Goal: Transaction & Acquisition: Purchase product/service

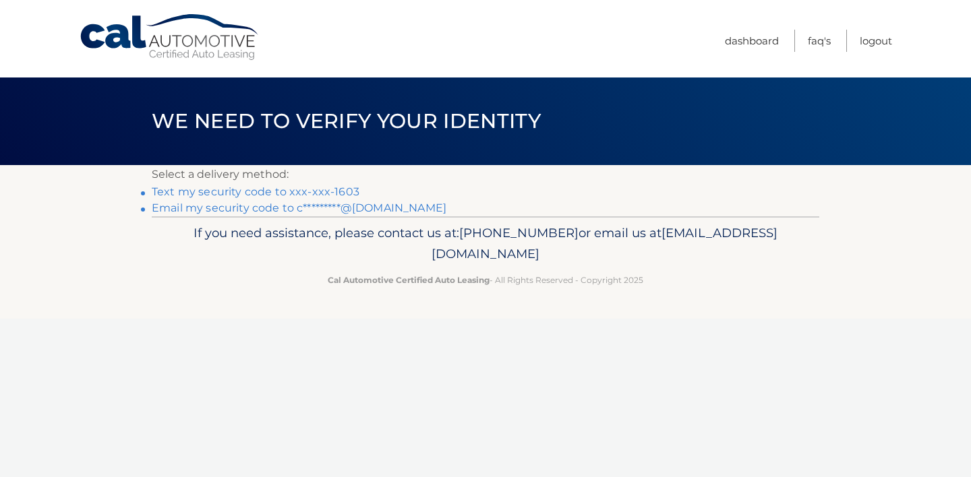
click at [305, 198] on li "Text my security code to xxx-xxx-1603" at bounding box center [486, 192] width 668 height 16
click at [299, 193] on link "Text my security code to xxx-xxx-1603" at bounding box center [256, 191] width 208 height 13
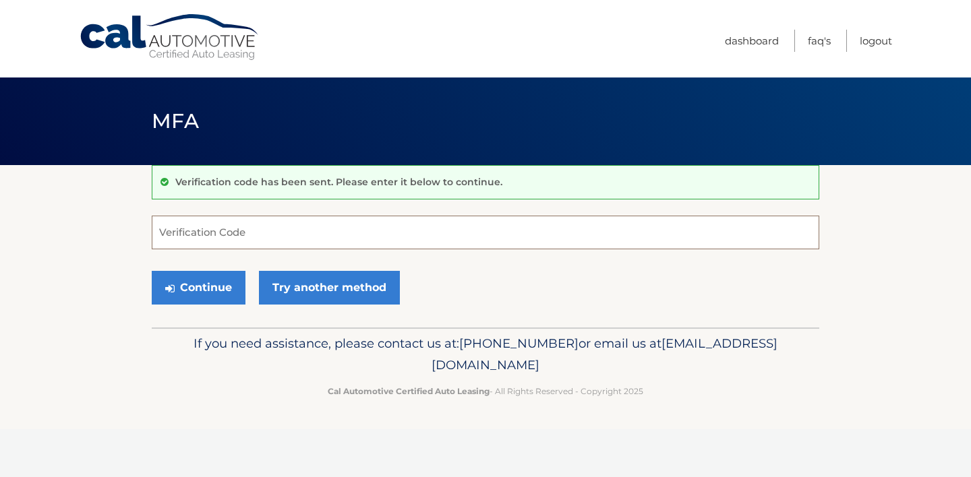
click at [210, 234] on input "Verification Code" at bounding box center [486, 233] width 668 height 34
type input "538271"
click at [204, 288] on button "Continue" at bounding box center [199, 288] width 94 height 34
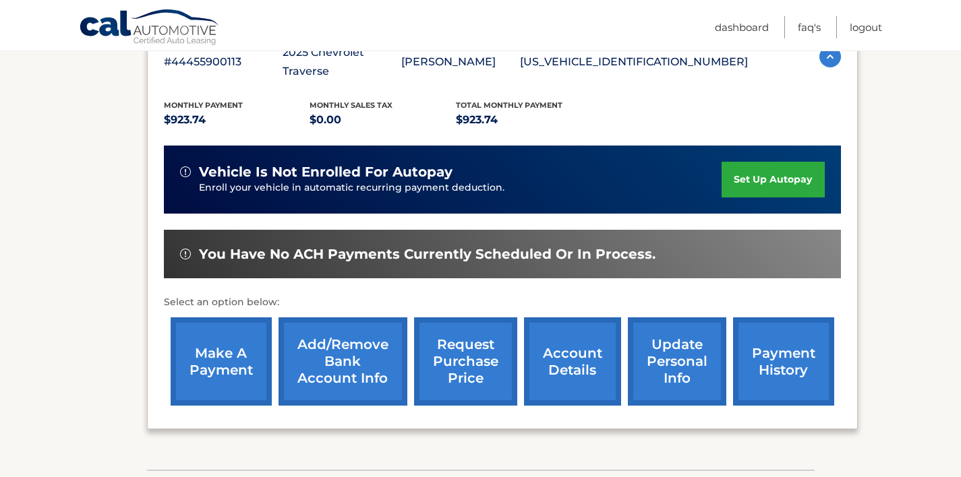
scroll to position [280, 0]
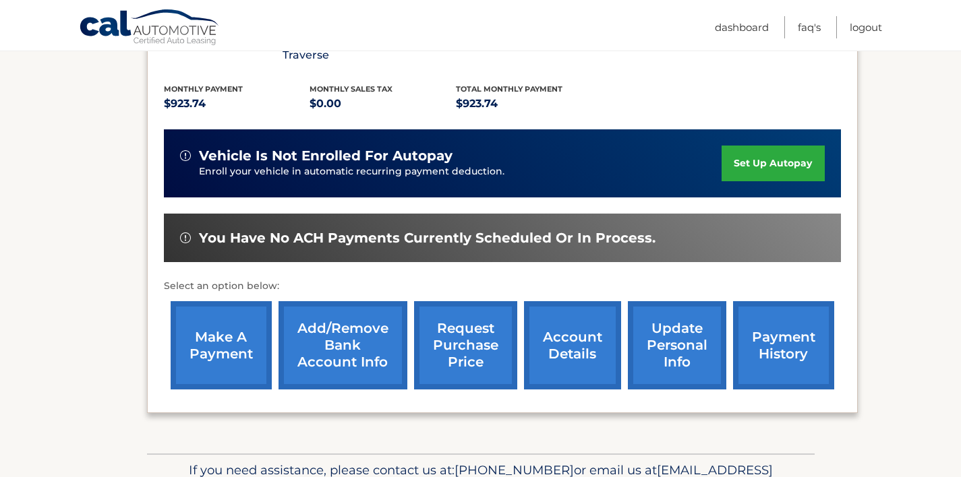
click at [236, 326] on link "make a payment" at bounding box center [221, 345] width 101 height 88
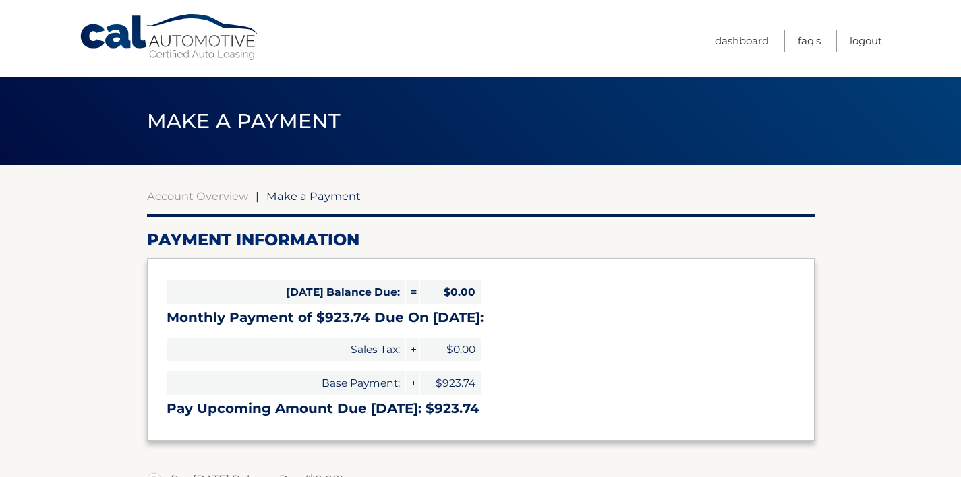
select select "MDMyNDZjZTAtOGZjZi00MzNlLTg0YjYtNmI4NDFkNjZkNGYy"
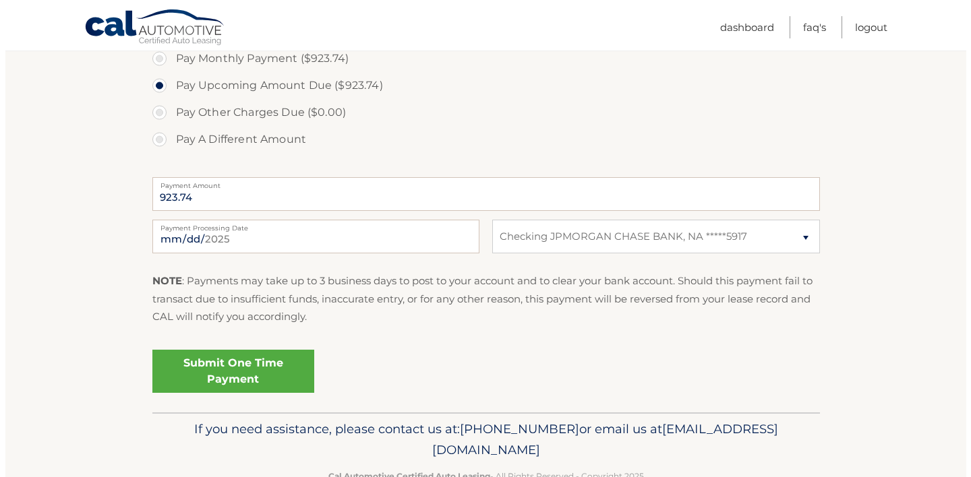
scroll to position [449, 0]
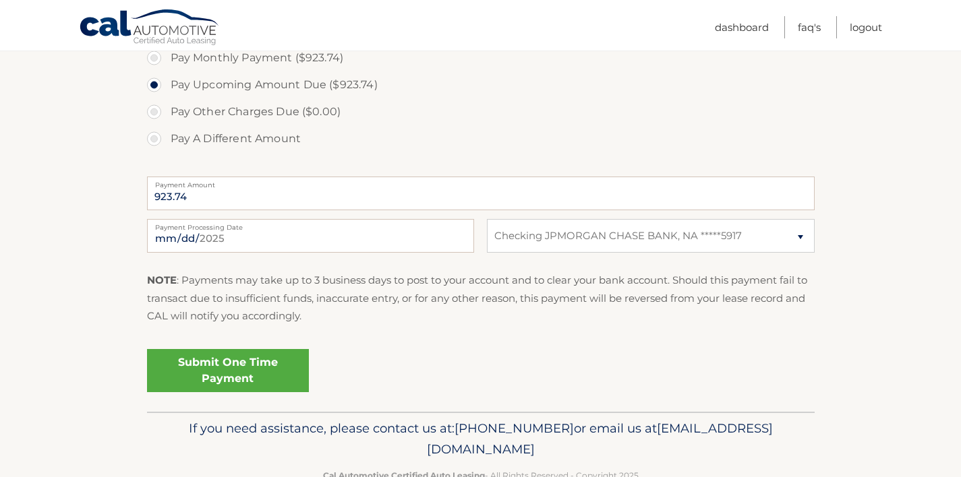
click at [239, 367] on link "Submit One Time Payment" at bounding box center [228, 370] width 162 height 43
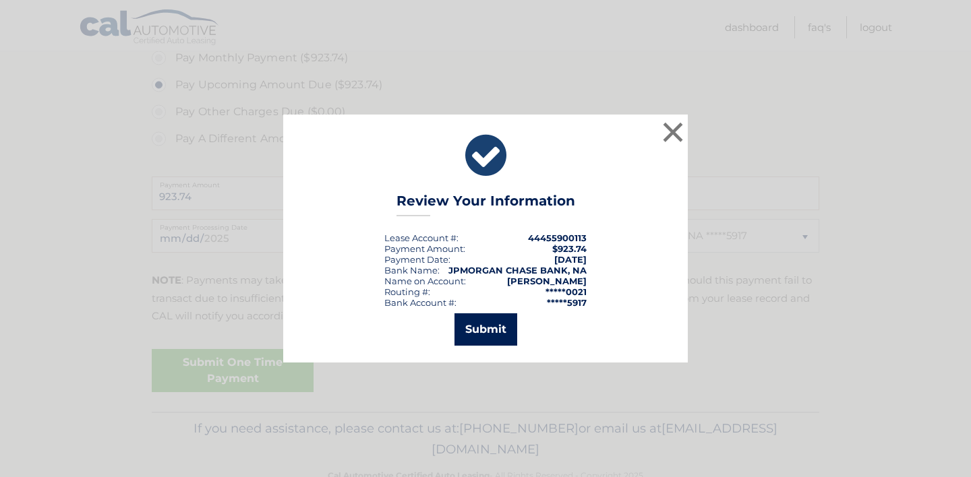
click at [485, 334] on button "Submit" at bounding box center [485, 330] width 63 height 32
